Goal: Information Seeking & Learning: Learn about a topic

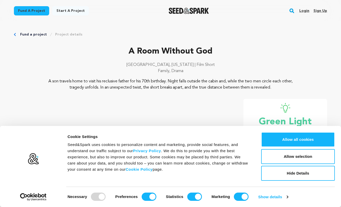
click at [290, 10] on rect "button" at bounding box center [292, 11] width 6 height 6
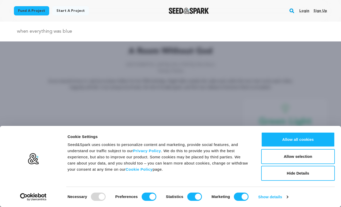
type input "when everything was blue"
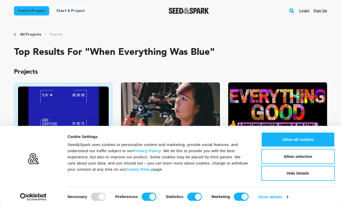
click at [96, 105] on img "Fund When Everything Was Blue" at bounding box center [63, 111] width 91 height 51
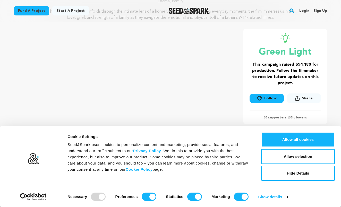
scroll to position [71, 0]
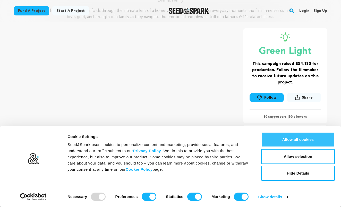
click at [301, 139] on button "Allow all cookies" at bounding box center [298, 139] width 74 height 15
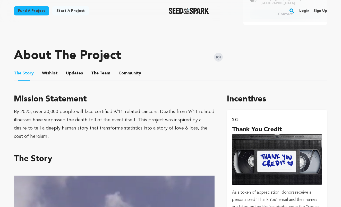
scroll to position [220, 0]
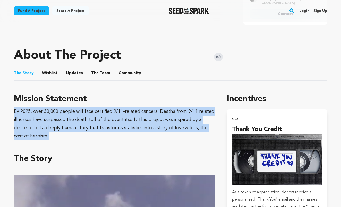
drag, startPoint x: 15, startPoint y: 111, endPoint x: 216, endPoint y: 128, distance: 201.5
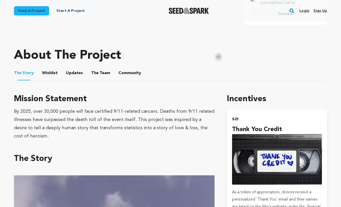
drag, startPoint x: 14, startPoint y: 99, endPoint x: 19, endPoint y: 137, distance: 37.9
copy div "Mission Statement By 2025, over 30,000 people will face certified 9/11-related …"
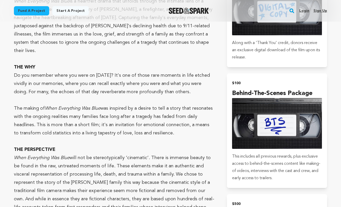
scroll to position [536, 0]
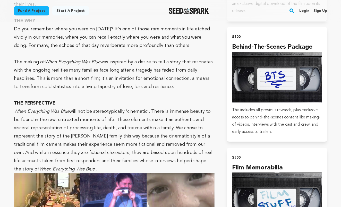
drag, startPoint x: 15, startPoint y: 48, endPoint x: 163, endPoint y: 149, distance: 179.6
copy div "﻿﻿﻿﻿﻿﻿﻿﻿﻿﻿﻿﻿﻿﻿﻿﻿﻿﻿﻿﻿﻿﻿﻿﻿﻿﻿ Lore Ipsumdolor Sit Amet co a elitseddo eiusm temp i…"
